Goal: Task Accomplishment & Management: Use online tool/utility

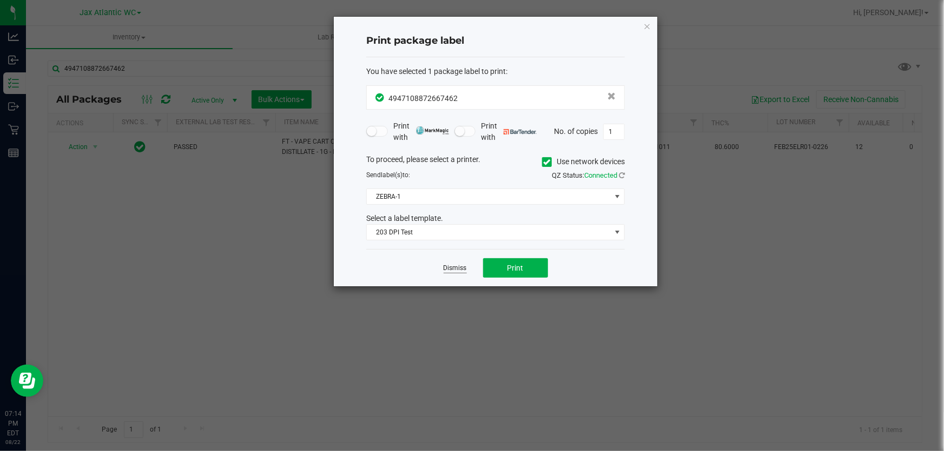
click at [455, 269] on link "Dismiss" at bounding box center [454, 268] width 23 height 9
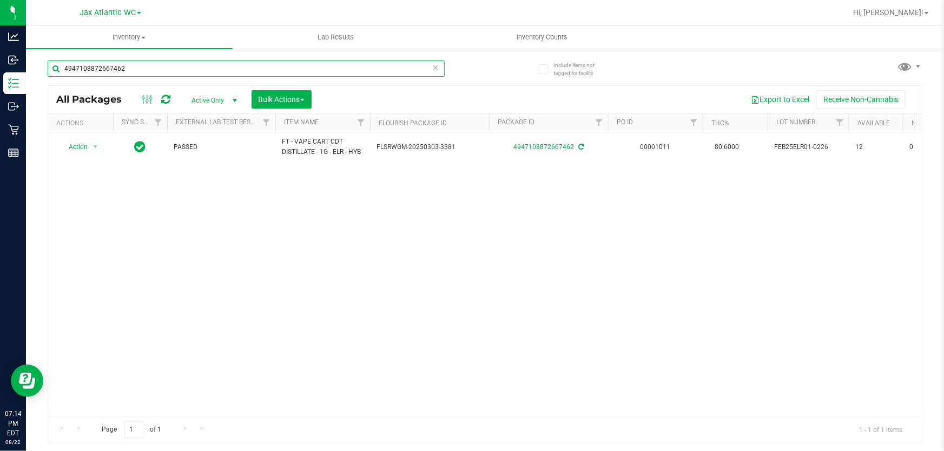
click at [170, 70] on input "4947108872667462" at bounding box center [246, 69] width 397 height 16
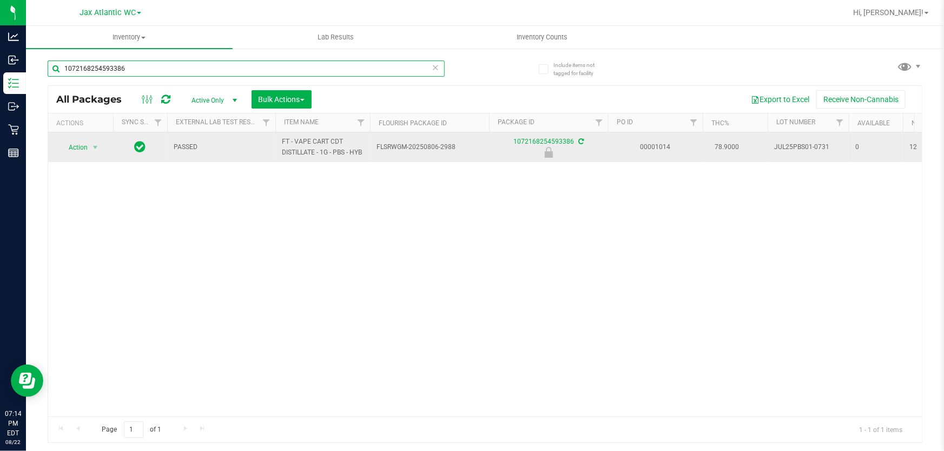
type input "1072168254593386"
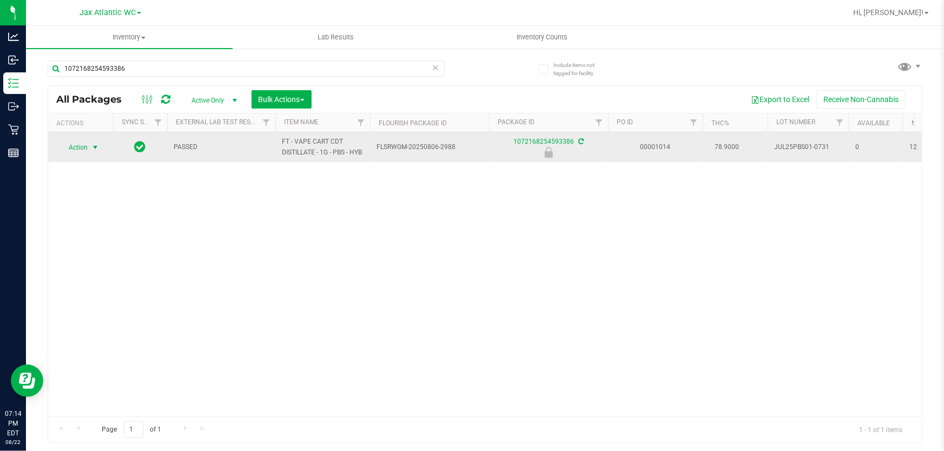
click at [81, 148] on span "Action" at bounding box center [73, 147] width 29 height 15
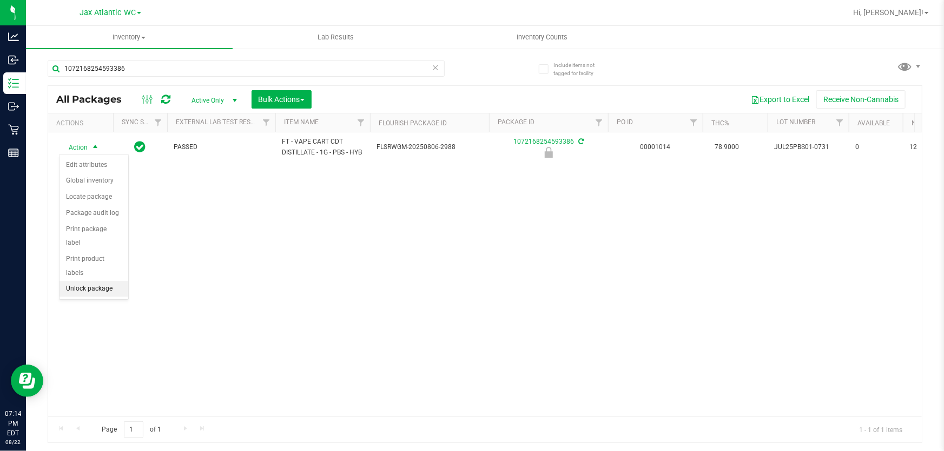
click at [81, 281] on li "Unlock package" at bounding box center [93, 289] width 69 height 16
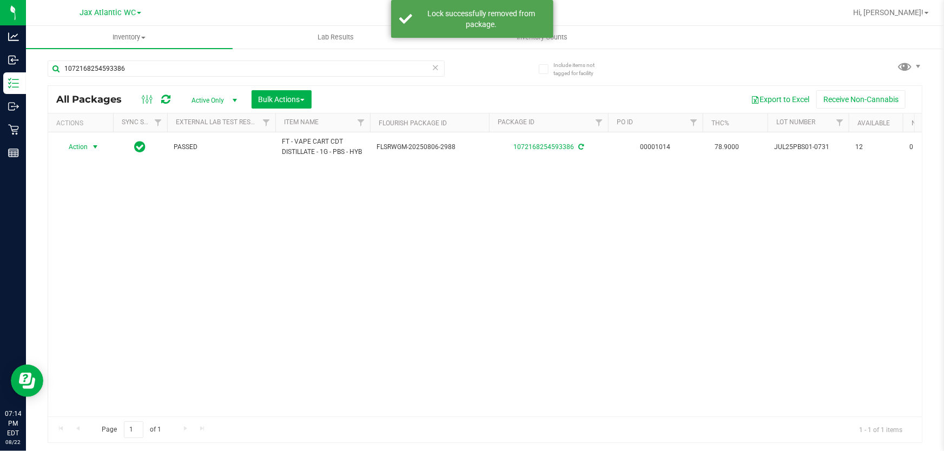
click at [81, 149] on span "Action" at bounding box center [73, 147] width 29 height 15
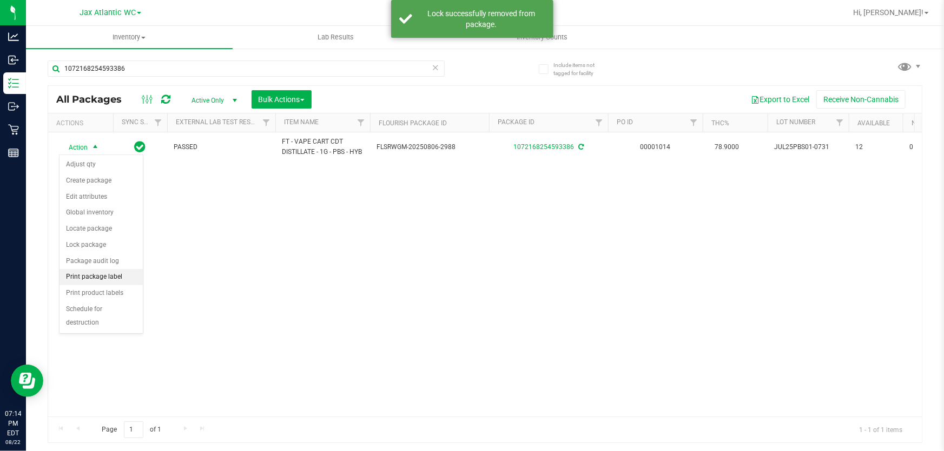
click at [122, 281] on li "Print package label" at bounding box center [100, 277] width 83 height 16
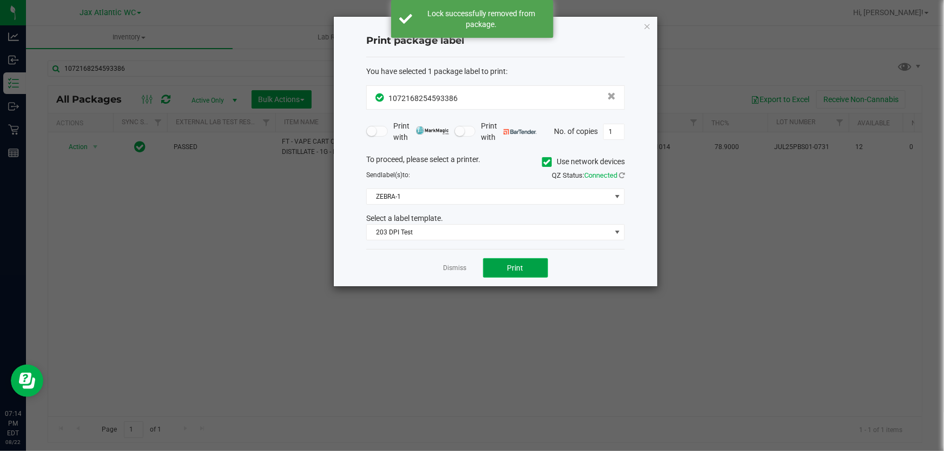
click at [495, 277] on button "Print" at bounding box center [515, 267] width 65 height 19
